Goal: Complete application form

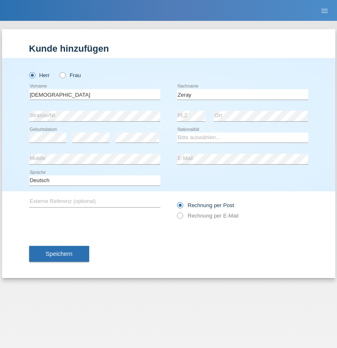
type input "Zeray"
select select "CH"
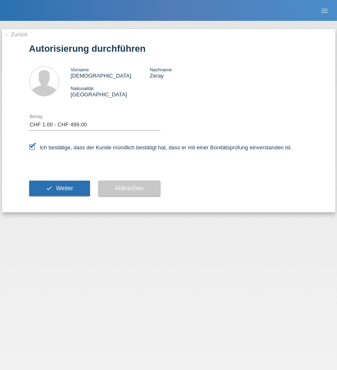
select select "1"
click at [59, 188] on span "Weiter" at bounding box center [64, 188] width 17 height 7
